Goal: Navigation & Orientation: Find specific page/section

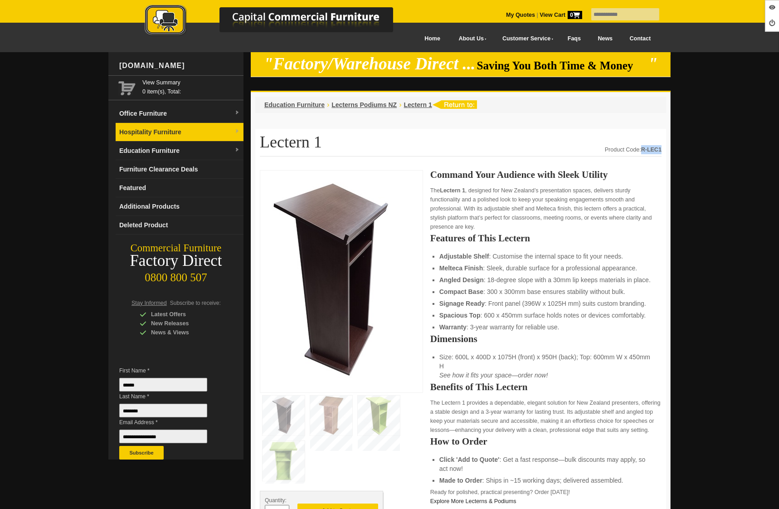
click at [198, 136] on link "Hospitality Furniture" at bounding box center [180, 132] width 128 height 19
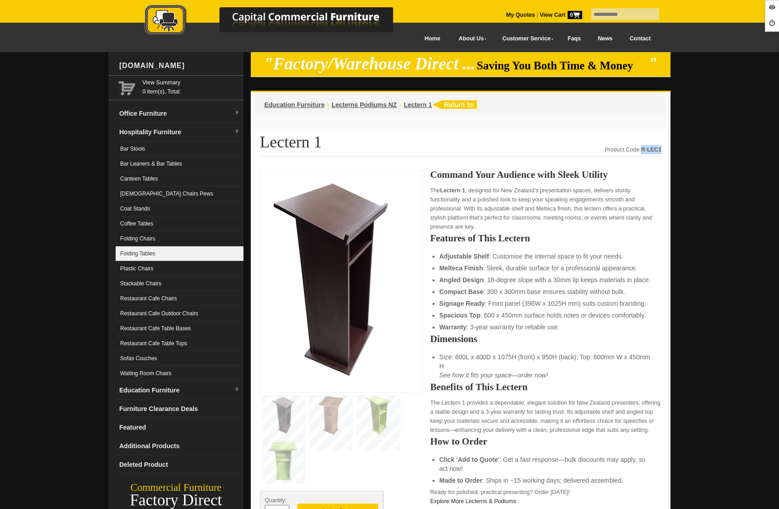
click at [151, 257] on link "Folding Tables" at bounding box center [180, 253] width 128 height 15
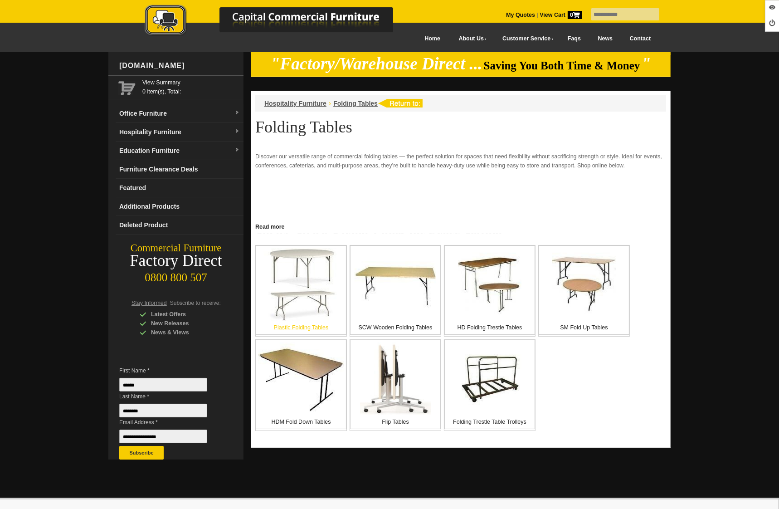
click at [301, 298] on img at bounding box center [301, 284] width 75 height 73
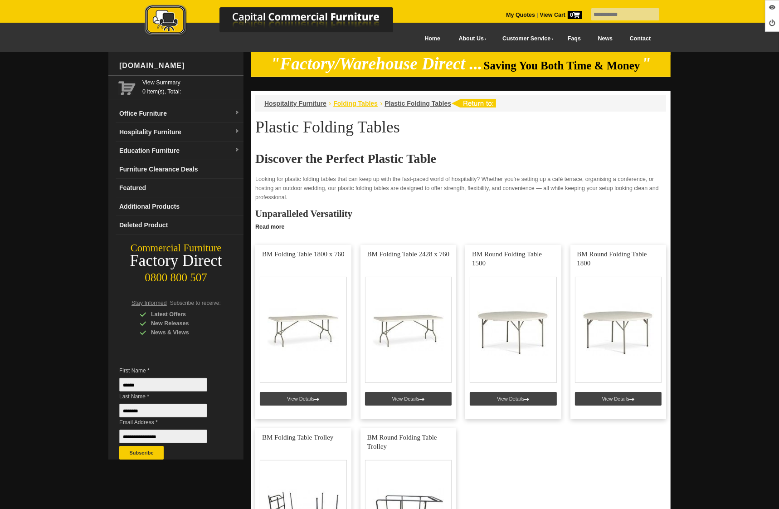
click at [360, 104] on span "Folding Tables" at bounding box center [355, 103] width 44 height 7
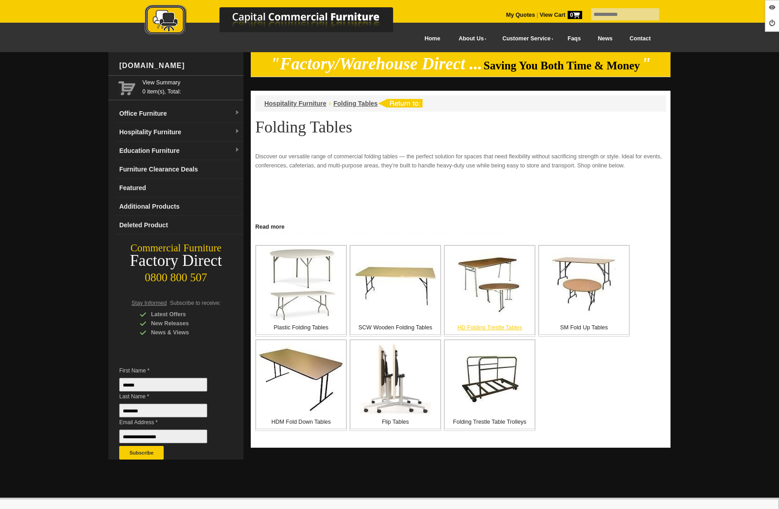
click at [483, 298] on img at bounding box center [490, 285] width 64 height 64
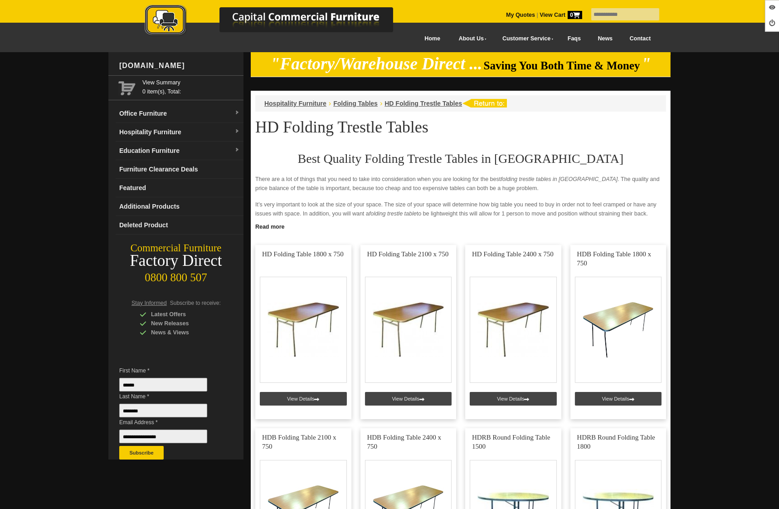
click at [348, 107] on li "Folding Tables" at bounding box center [355, 103] width 44 height 9
click at [348, 104] on span "Folding Tables" at bounding box center [355, 103] width 44 height 7
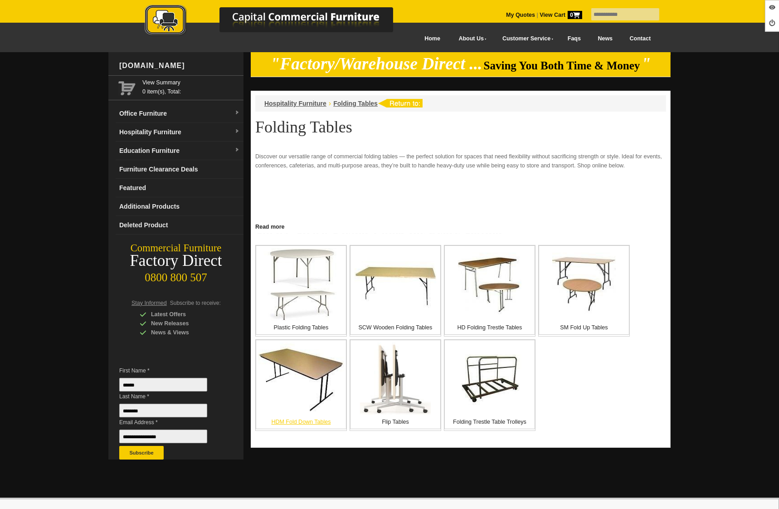
click at [309, 394] on img at bounding box center [302, 378] width 86 height 73
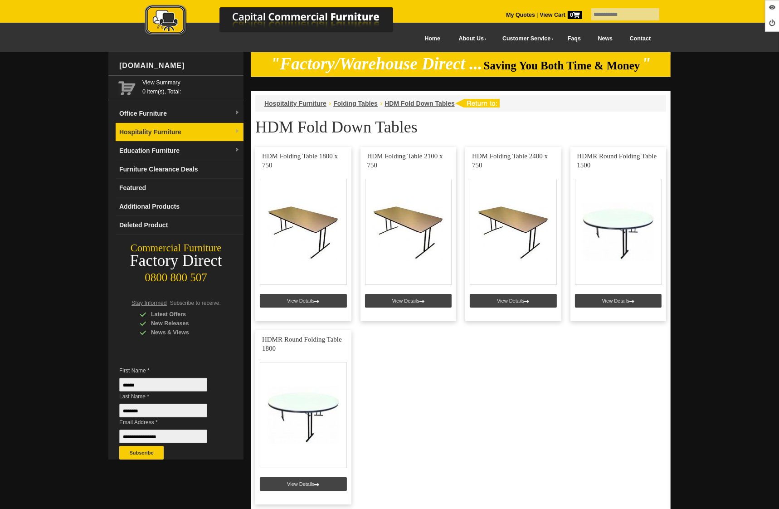
click at [148, 137] on link "Hospitality Furniture" at bounding box center [180, 132] width 128 height 19
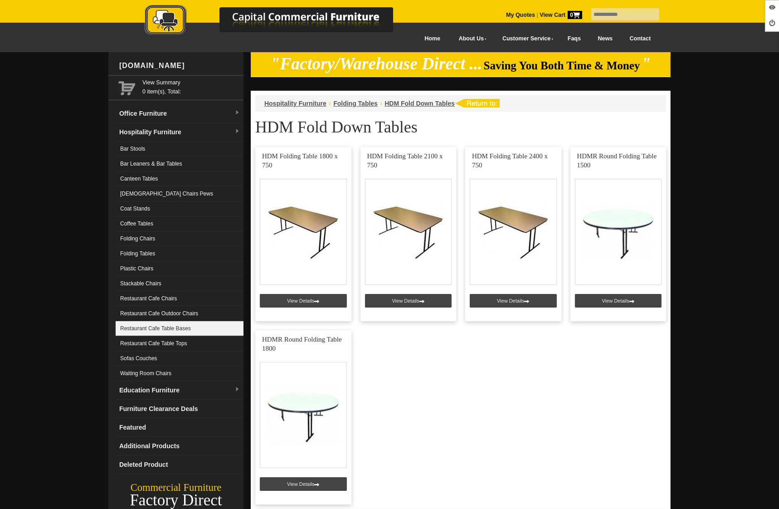
click at [183, 331] on link "Restaurant Cafe Table Bases" at bounding box center [180, 328] width 128 height 15
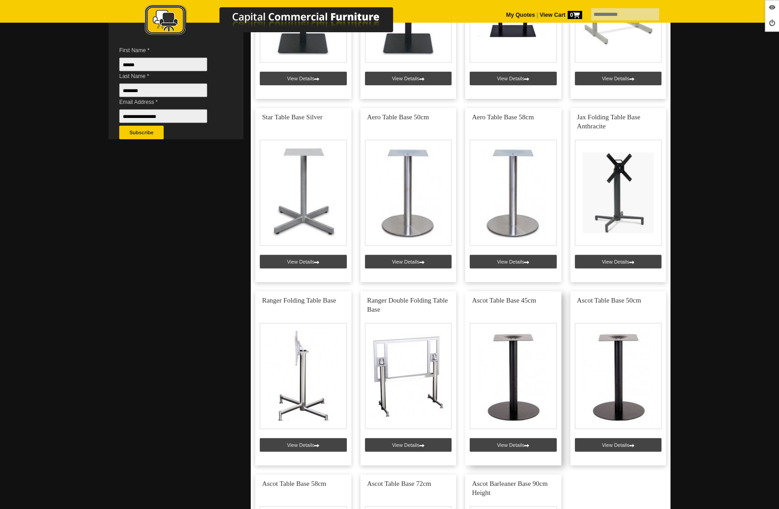
scroll to position [317, 0]
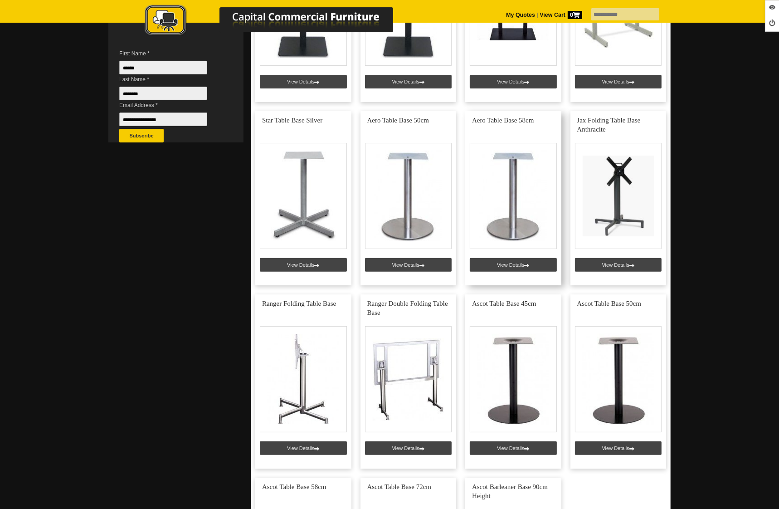
click at [495, 269] on link at bounding box center [513, 198] width 96 height 174
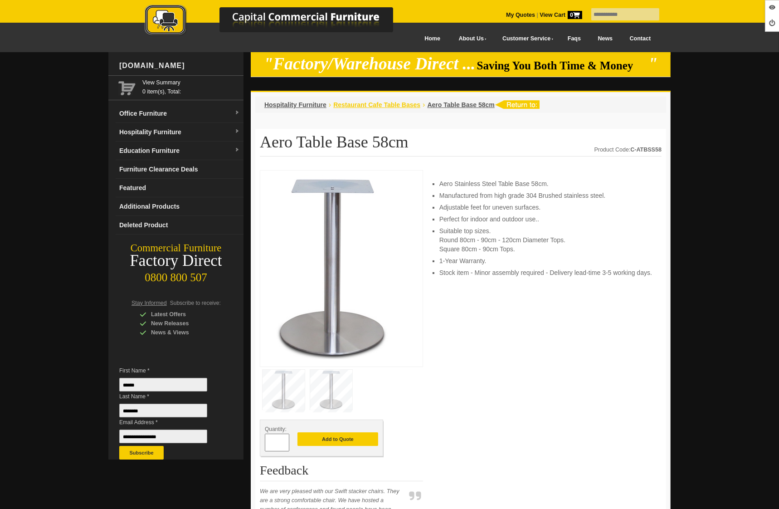
click at [358, 104] on span "Restaurant Cafe Table Bases" at bounding box center [376, 104] width 87 height 7
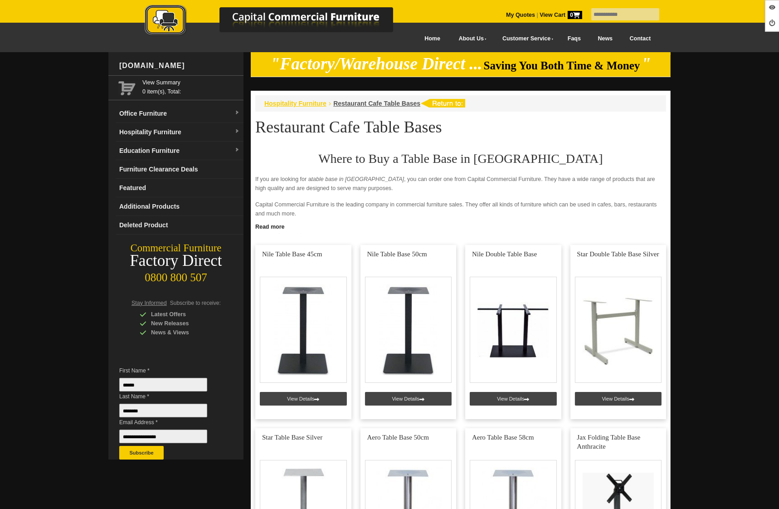
click at [283, 101] on span "Hospitality Furniture" at bounding box center [295, 103] width 62 height 7
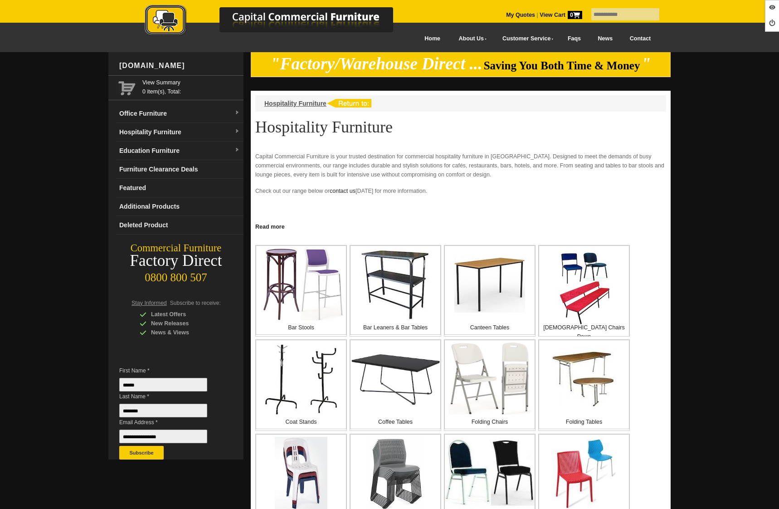
scroll to position [498, 0]
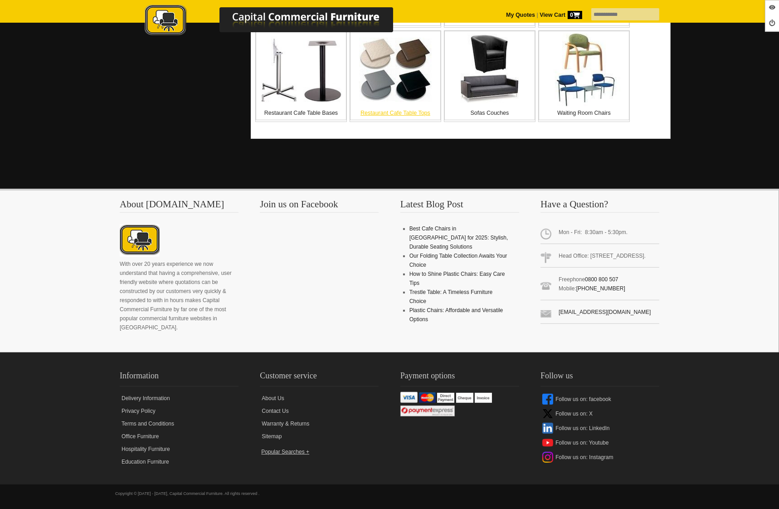
click at [390, 98] on img at bounding box center [395, 70] width 73 height 64
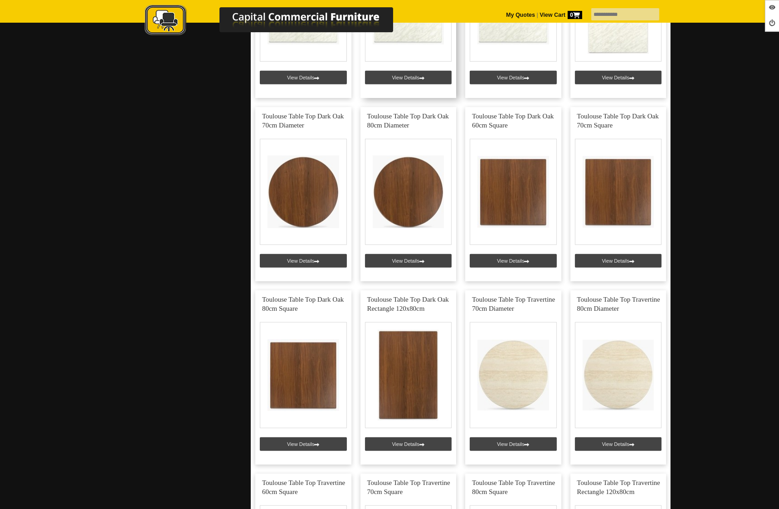
scroll to position [783, 0]
